Goal: Information Seeking & Learning: Understand process/instructions

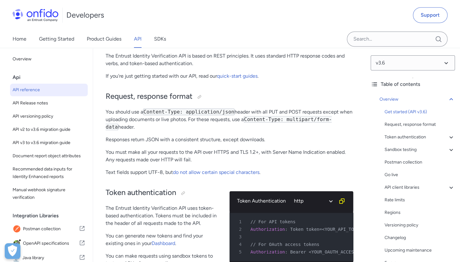
scroll to position [124, 0]
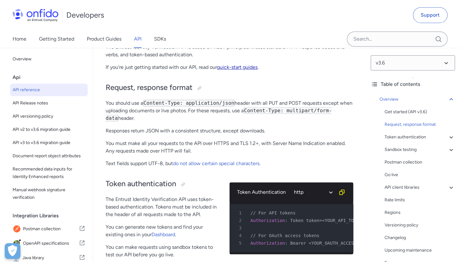
click at [229, 68] on link "quick-start guides" at bounding box center [237, 67] width 41 height 6
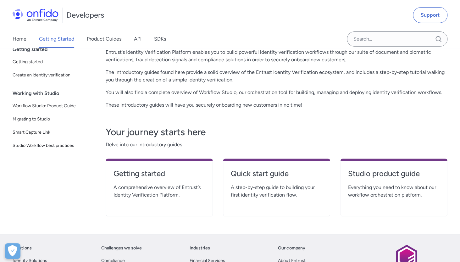
scroll to position [61, 0]
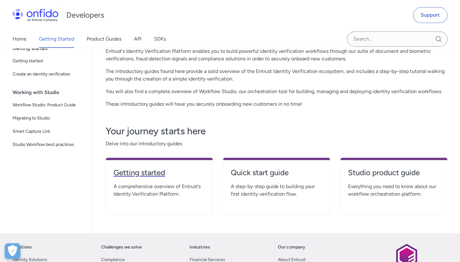
click at [164, 175] on h4 "Getting started" at bounding box center [158, 173] width 91 height 10
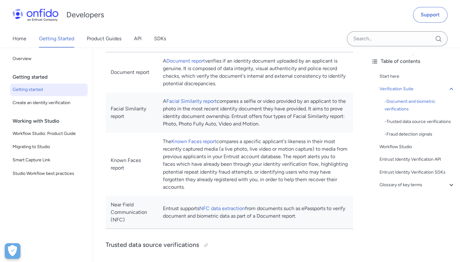
scroll to position [287, 0]
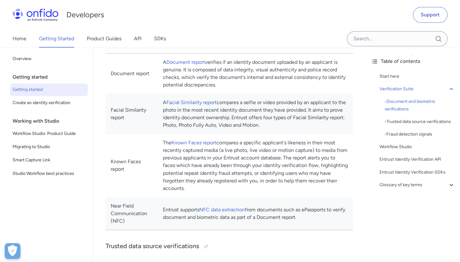
click at [213, 131] on td "A Facial Similarity report compares a selfie or video provided by an applicant …" at bounding box center [255, 114] width 195 height 40
click at [211, 126] on td "A Facial Similarity report compares a selfie or video provided by an applicant …" at bounding box center [255, 114] width 195 height 40
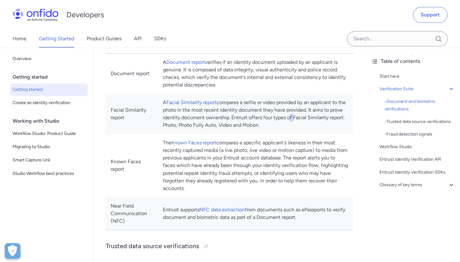
click at [211, 126] on td "A Facial Similarity report compares a selfie or video provided by an applicant …" at bounding box center [255, 114] width 195 height 40
click at [229, 167] on td "The Known Faces report compares a specific applicant's likeness in their most r…" at bounding box center [255, 165] width 195 height 63
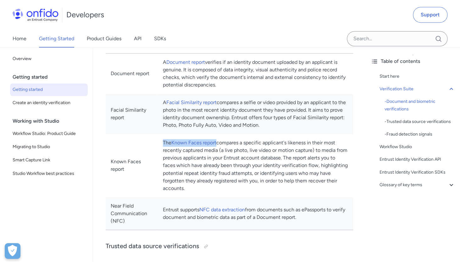
click at [229, 167] on td "The Known Faces report compares a specific applicant's likeness in their most r…" at bounding box center [255, 165] width 195 height 63
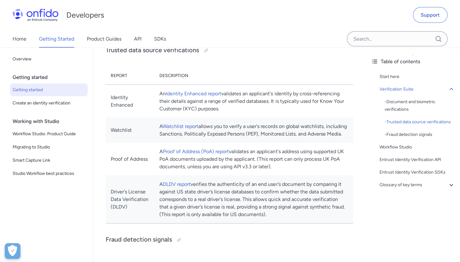
scroll to position [485, 0]
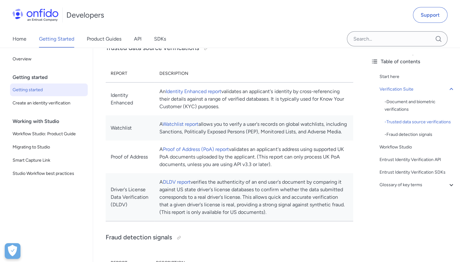
click at [239, 141] on td "A Watchlist report allows you to verify a user's records on global watchlists, …" at bounding box center [253, 127] width 199 height 25
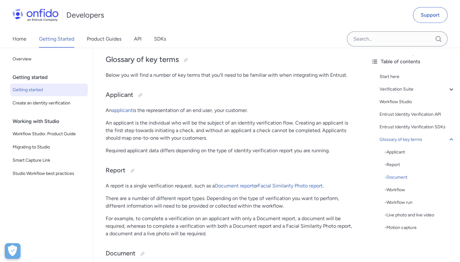
scroll to position [1514, 0]
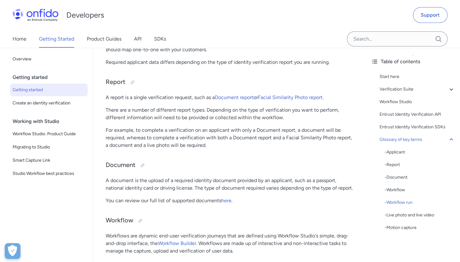
scroll to position [1613, 0]
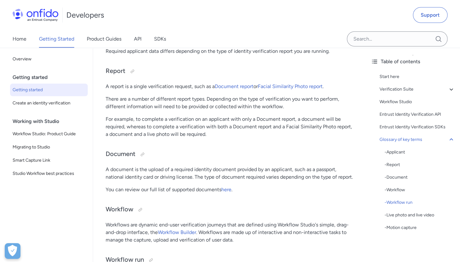
drag, startPoint x: 101, startPoint y: 123, endPoint x: 106, endPoint y: 163, distance: 40.2
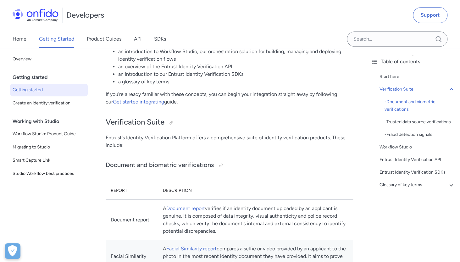
scroll to position [0, 0]
